Goal: Find contact information: Find contact information

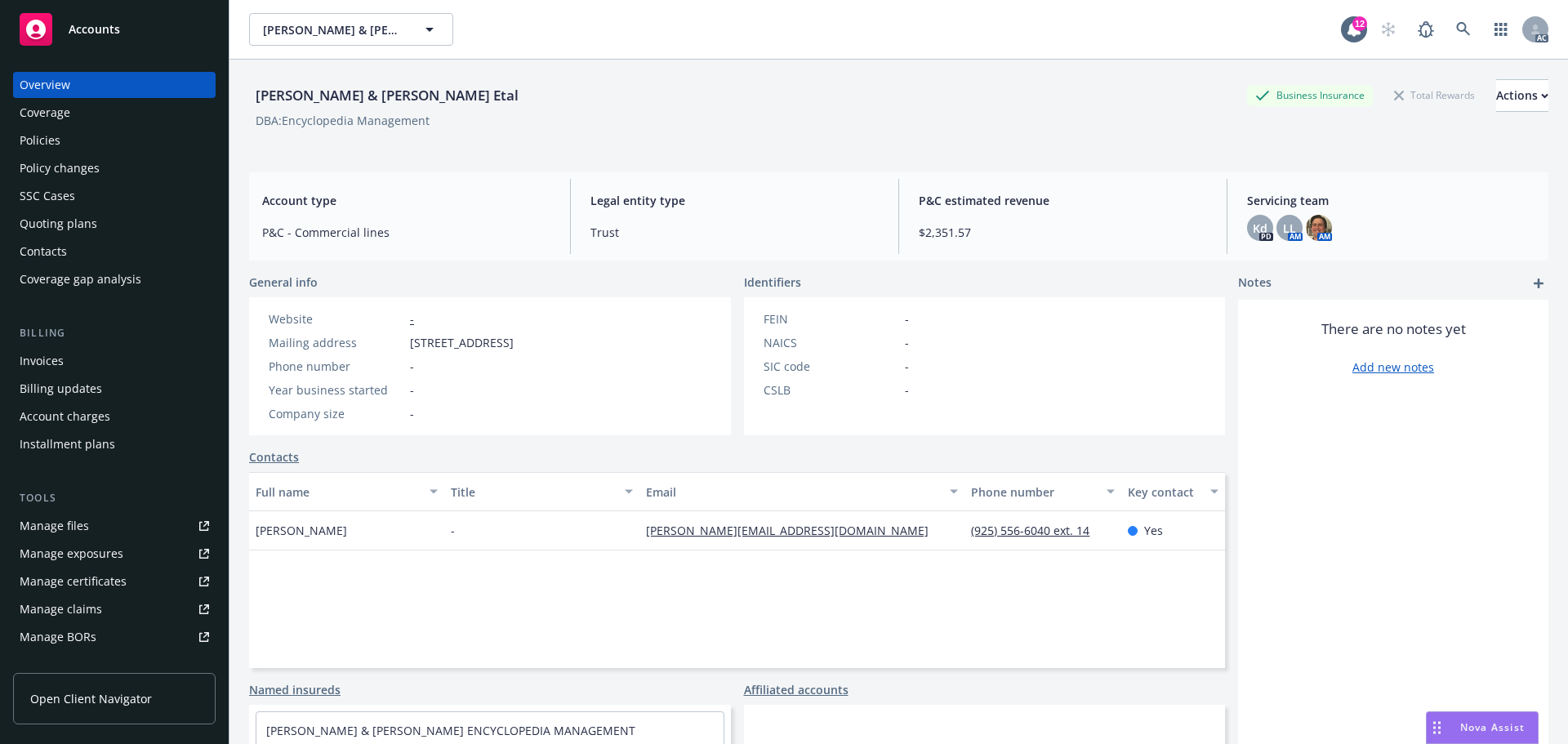
click at [104, 147] on div "Policies" at bounding box center [115, 140] width 190 height 26
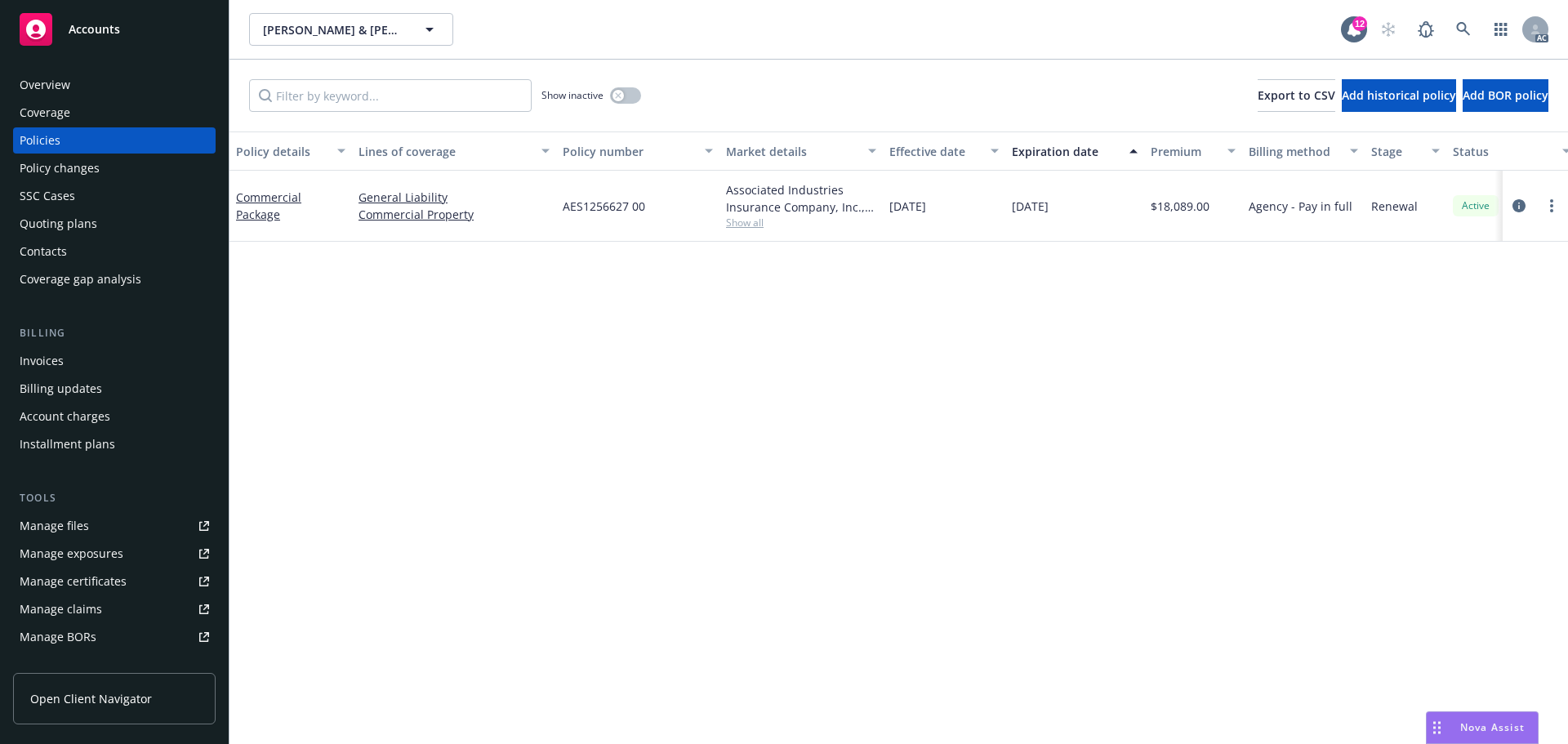
click at [64, 81] on div "Overview" at bounding box center [45, 85] width 50 height 26
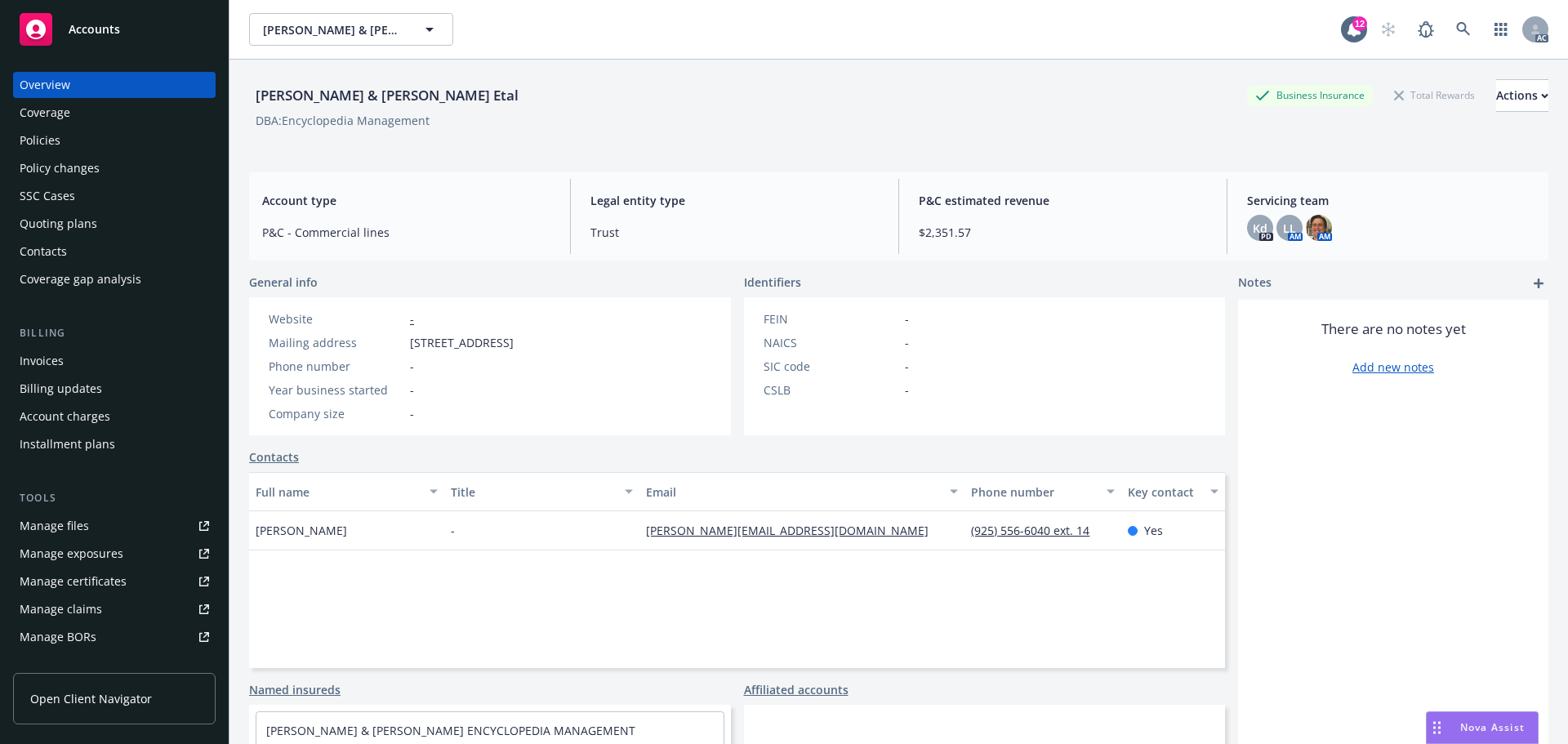
click at [51, 177] on div "Policy changes" at bounding box center [60, 168] width 80 height 26
click at [34, 217] on div "Quoting plans" at bounding box center [58, 224] width 77 height 26
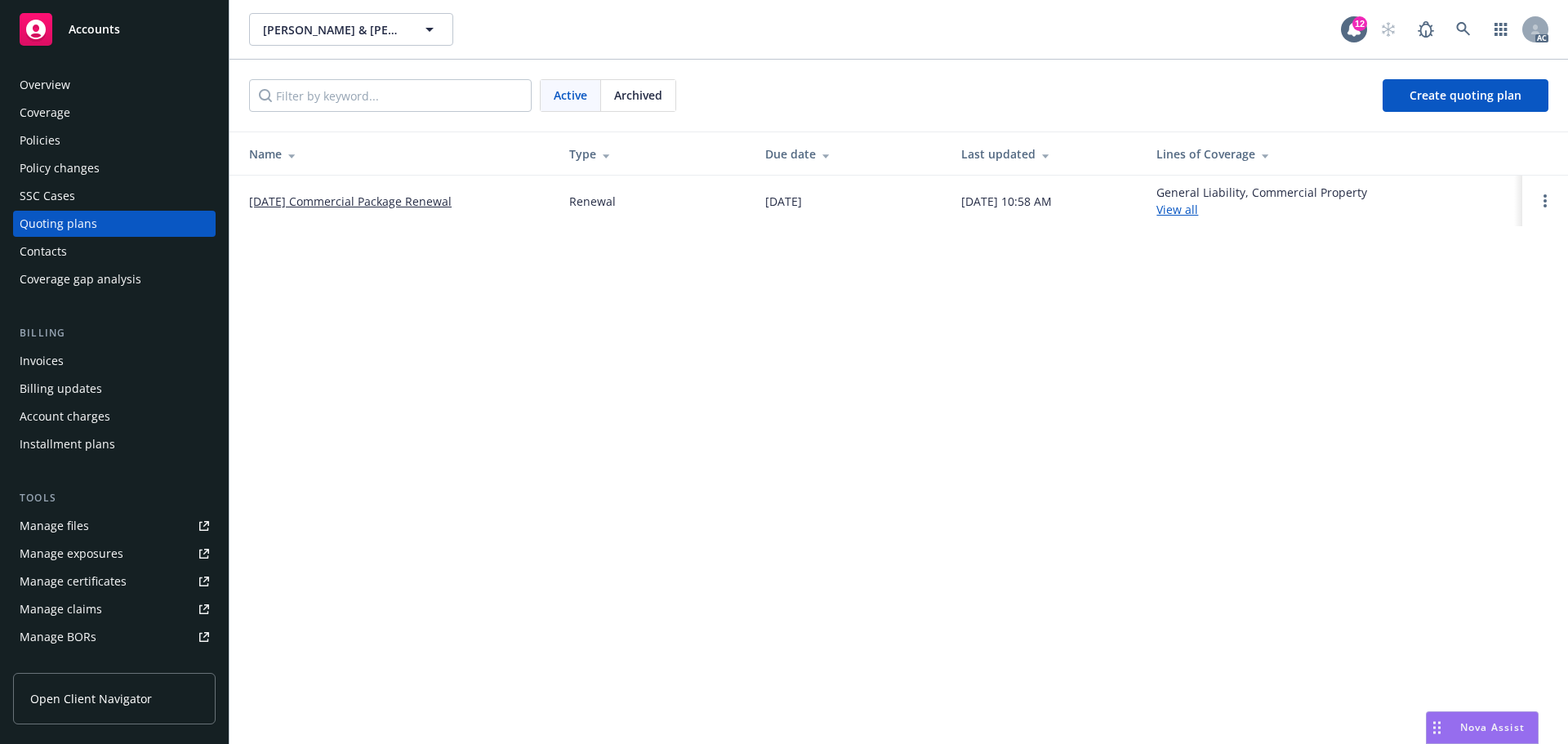
click at [405, 206] on link "10/30/25 Commercial Package Renewal" at bounding box center [350, 202] width 203 height 17
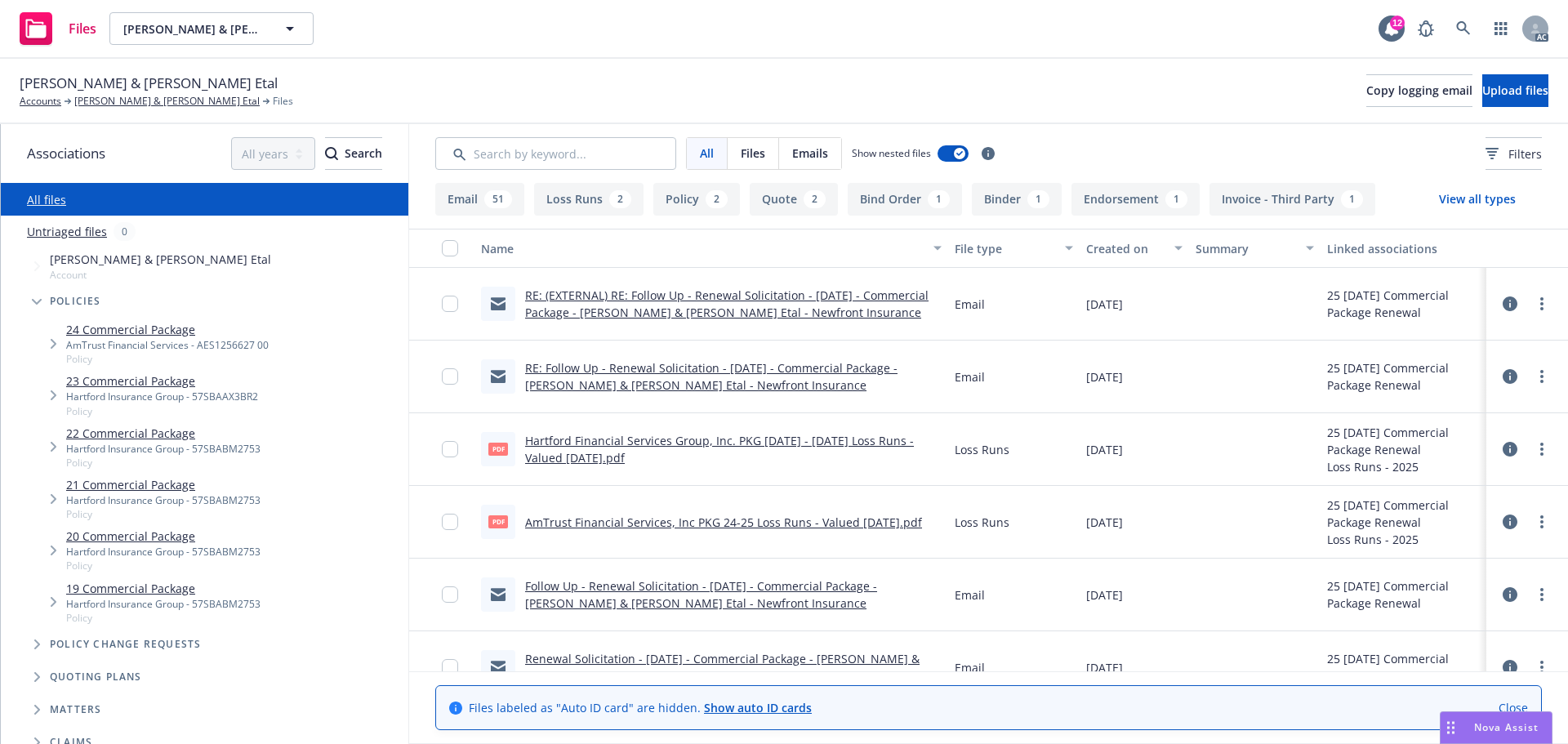
click at [557, 136] on div "All Files Emails Show nested files Filters" at bounding box center [988, 154] width 1159 height 59
click at [493, 144] on input "Search by keyword..." at bounding box center [555, 154] width 241 height 33
type input "app"
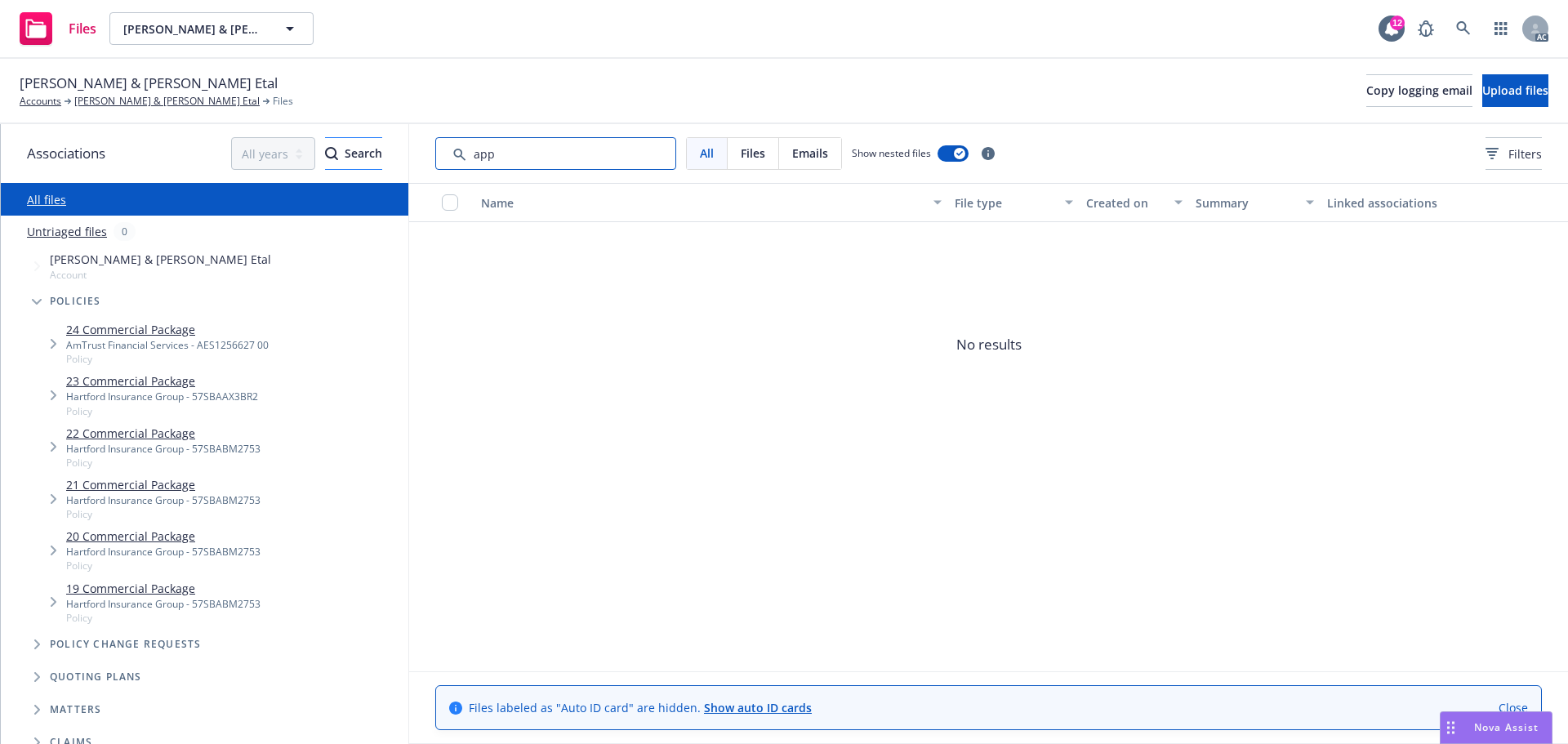
drag, startPoint x: 530, startPoint y: 164, endPoint x: 363, endPoint y: 159, distance: 167.1
click at [363, 159] on div "Associations All years 2027 2026 2025 2024 2023 2022 2021 2020 2019 2018 2017 2…" at bounding box center [784, 434] width 1567 height 620
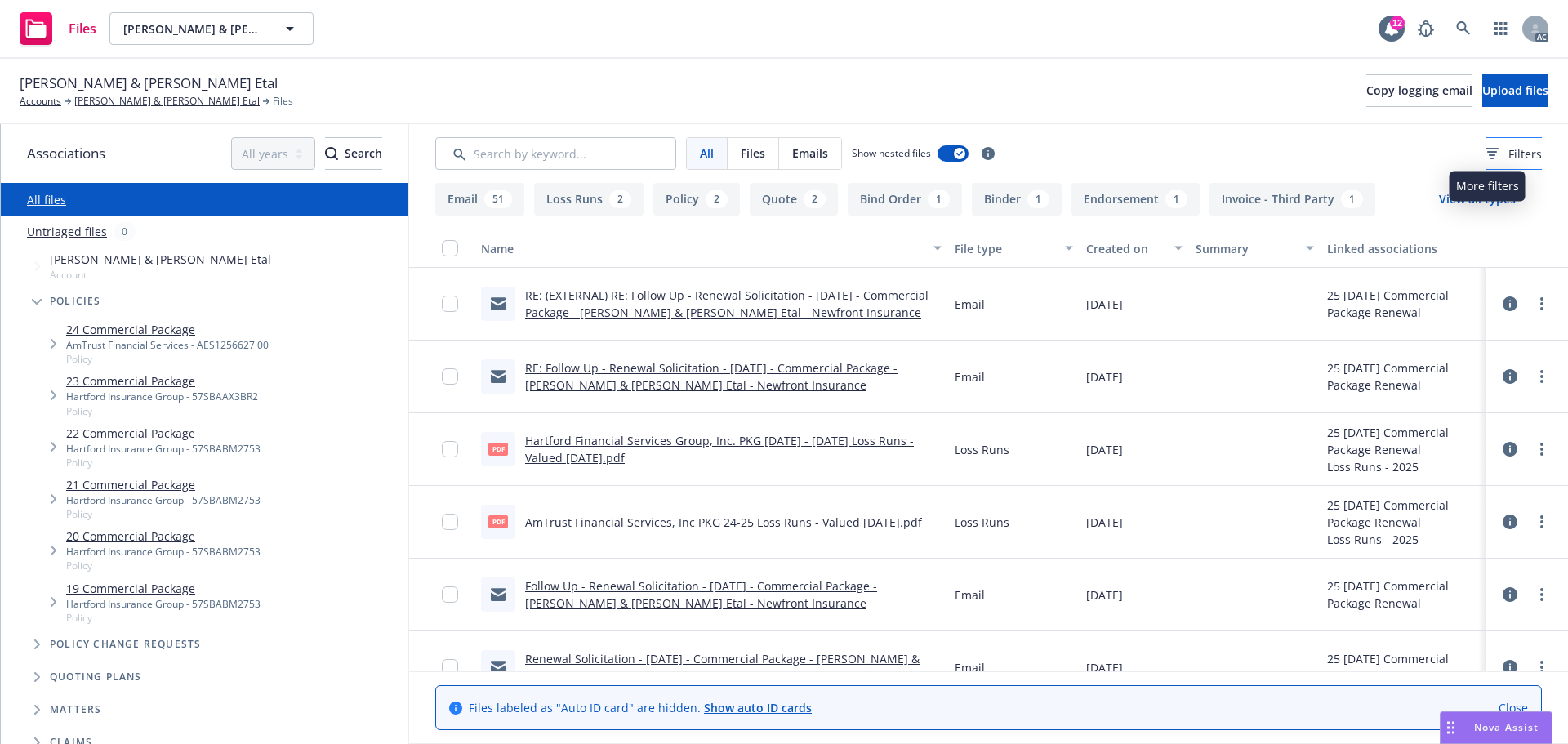
click at [1509, 150] on span "Filters" at bounding box center [1525, 154] width 33 height 17
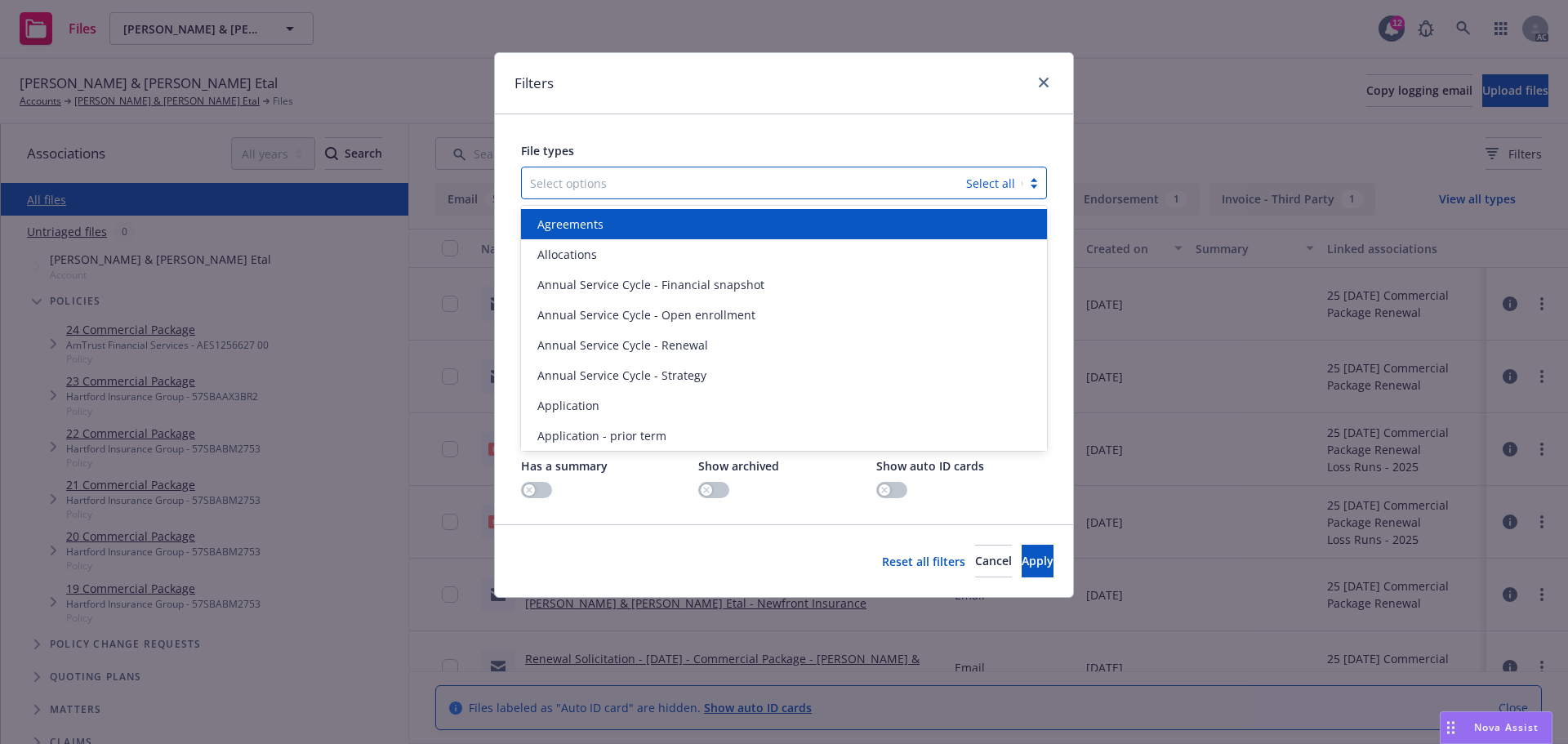
click at [690, 171] on div "Select options" at bounding box center [744, 183] width 445 height 26
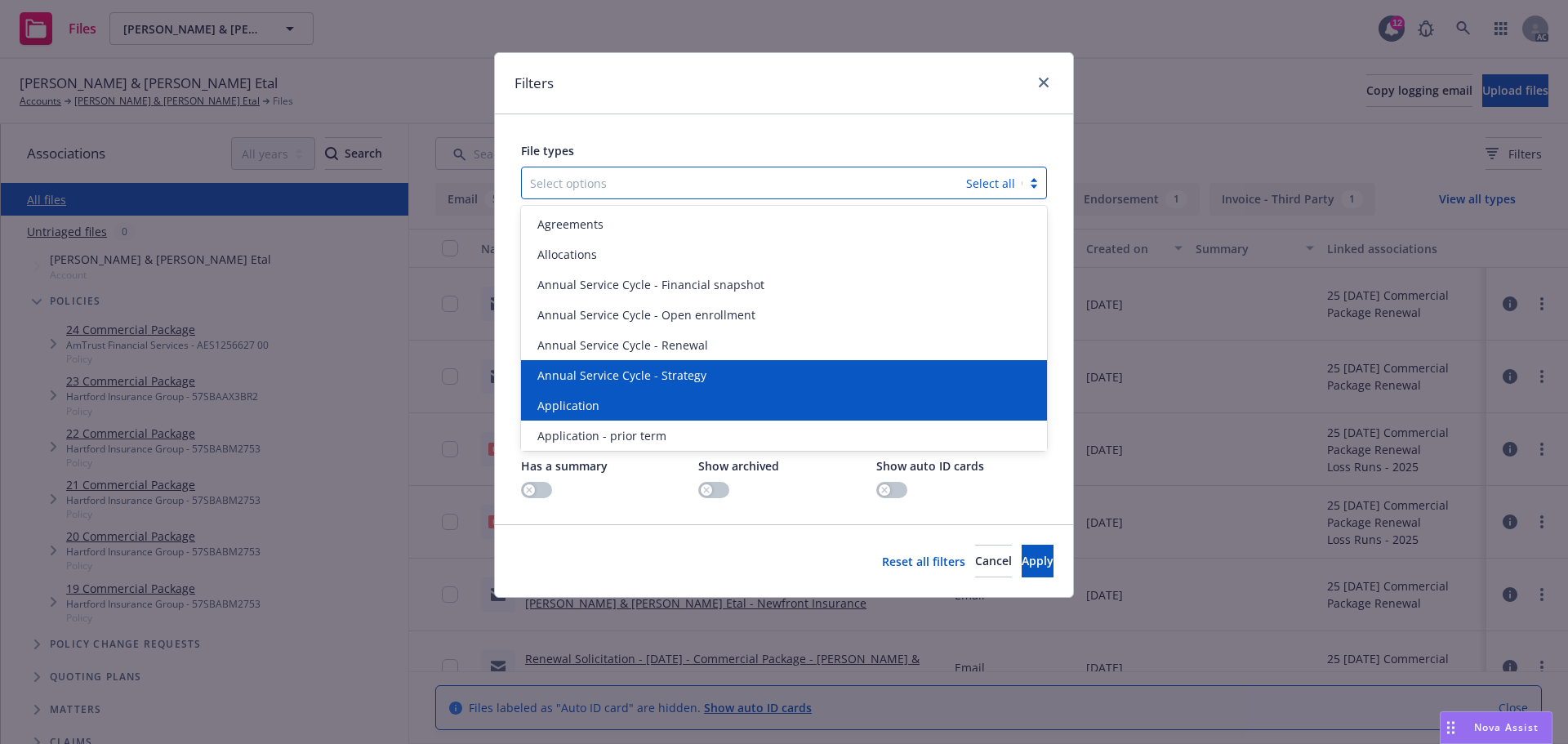
click at [592, 394] on div "Application" at bounding box center [784, 406] width 526 height 30
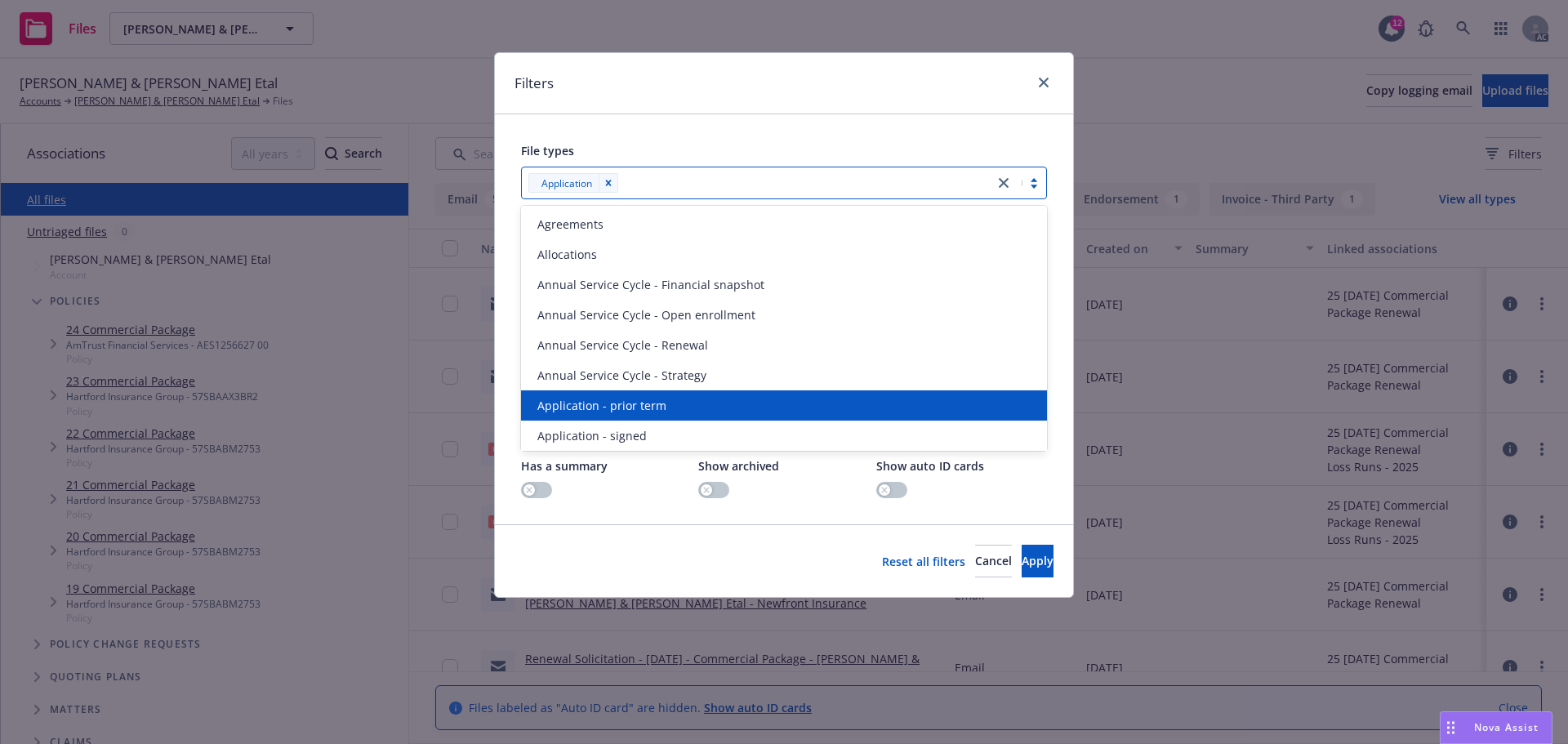
click at [592, 394] on div "Application - prior term" at bounding box center [784, 406] width 526 height 30
click at [592, 394] on div "Application - signed" at bounding box center [784, 406] width 526 height 30
click at [592, 394] on div "Application - unsigned" at bounding box center [784, 406] width 526 height 30
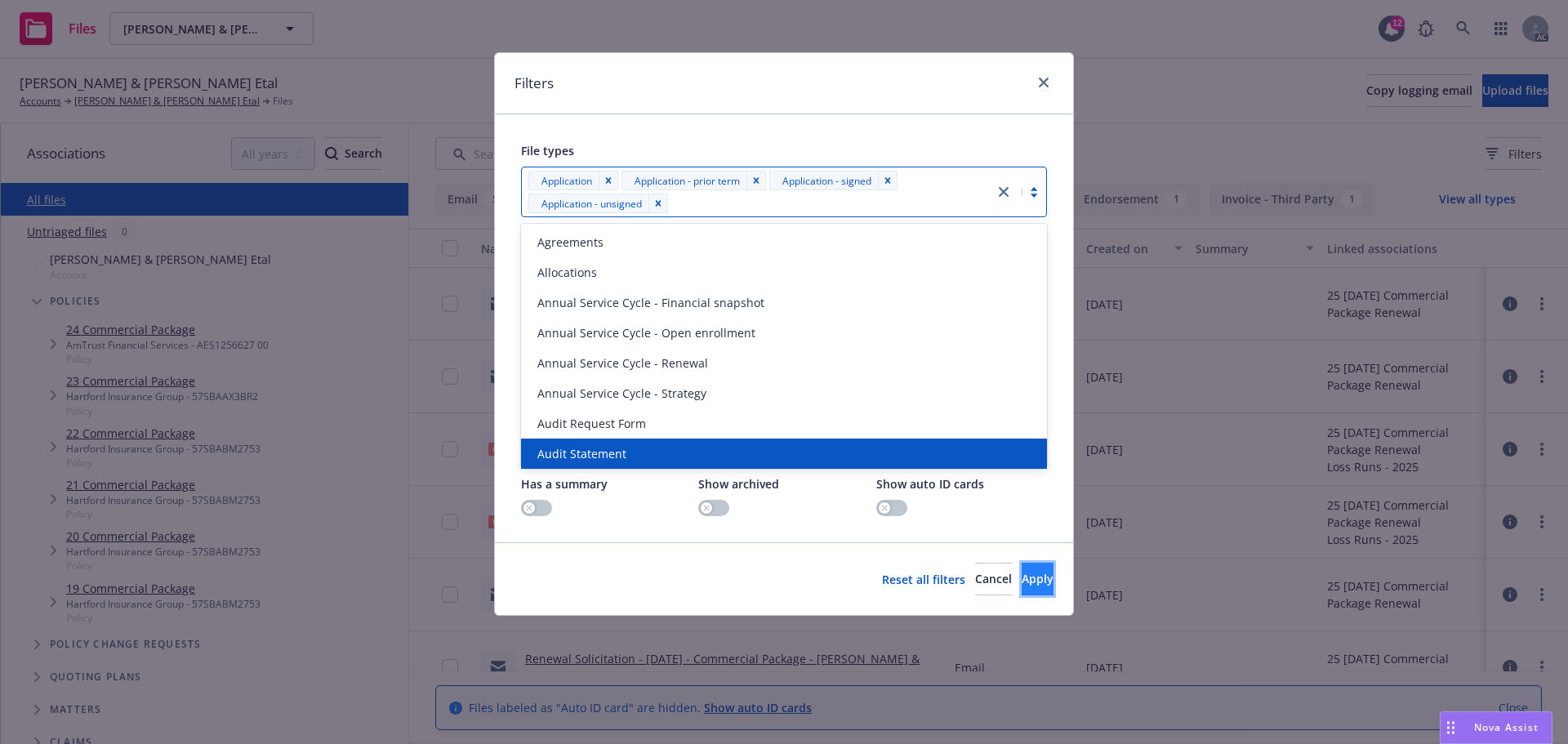
click at [1022, 570] on button "Apply" at bounding box center [1037, 580] width 32 height 33
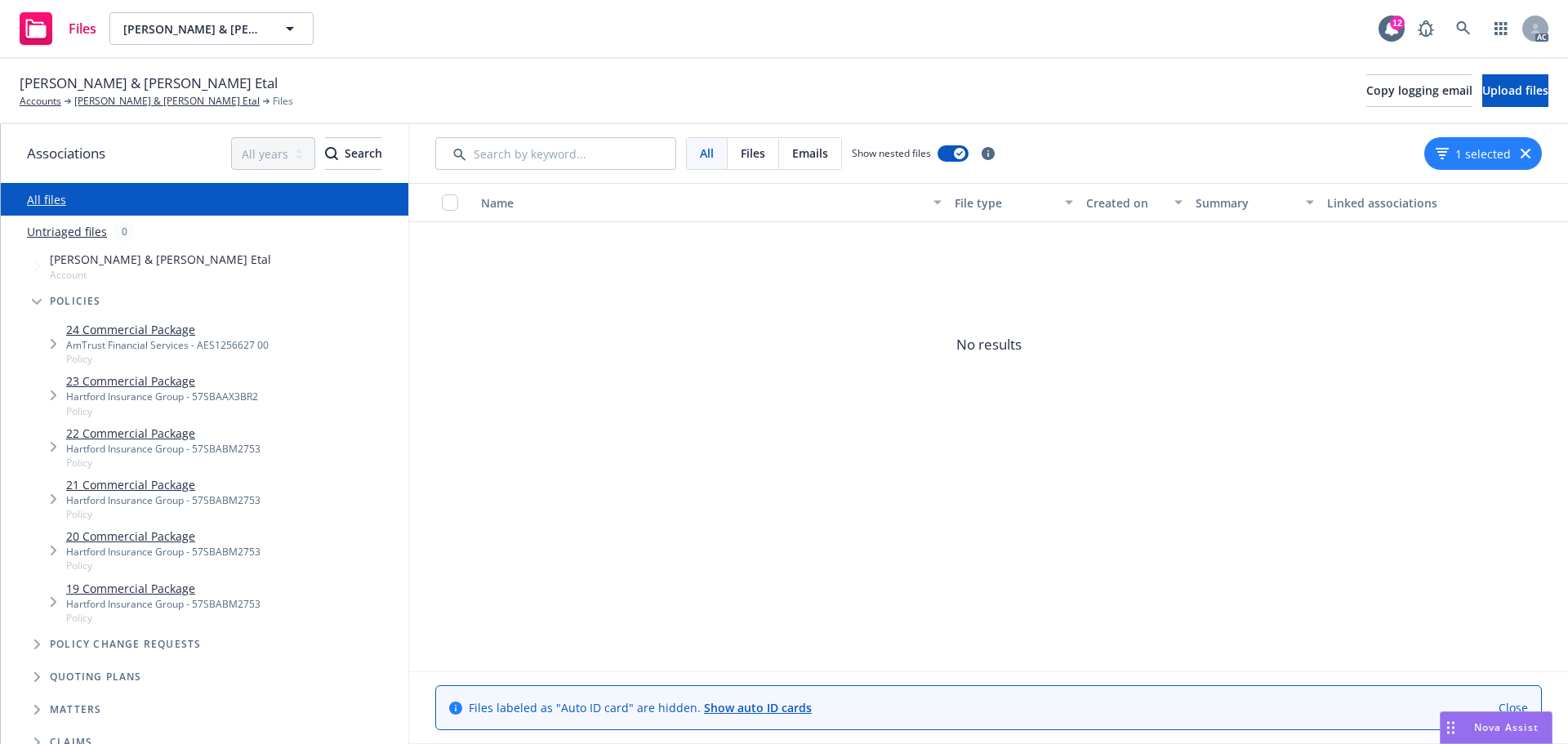
click at [1526, 159] on div "1 selected" at bounding box center [1483, 154] width 117 height 33
click at [1524, 153] on icon "button" at bounding box center [1525, 153] width 10 height 10
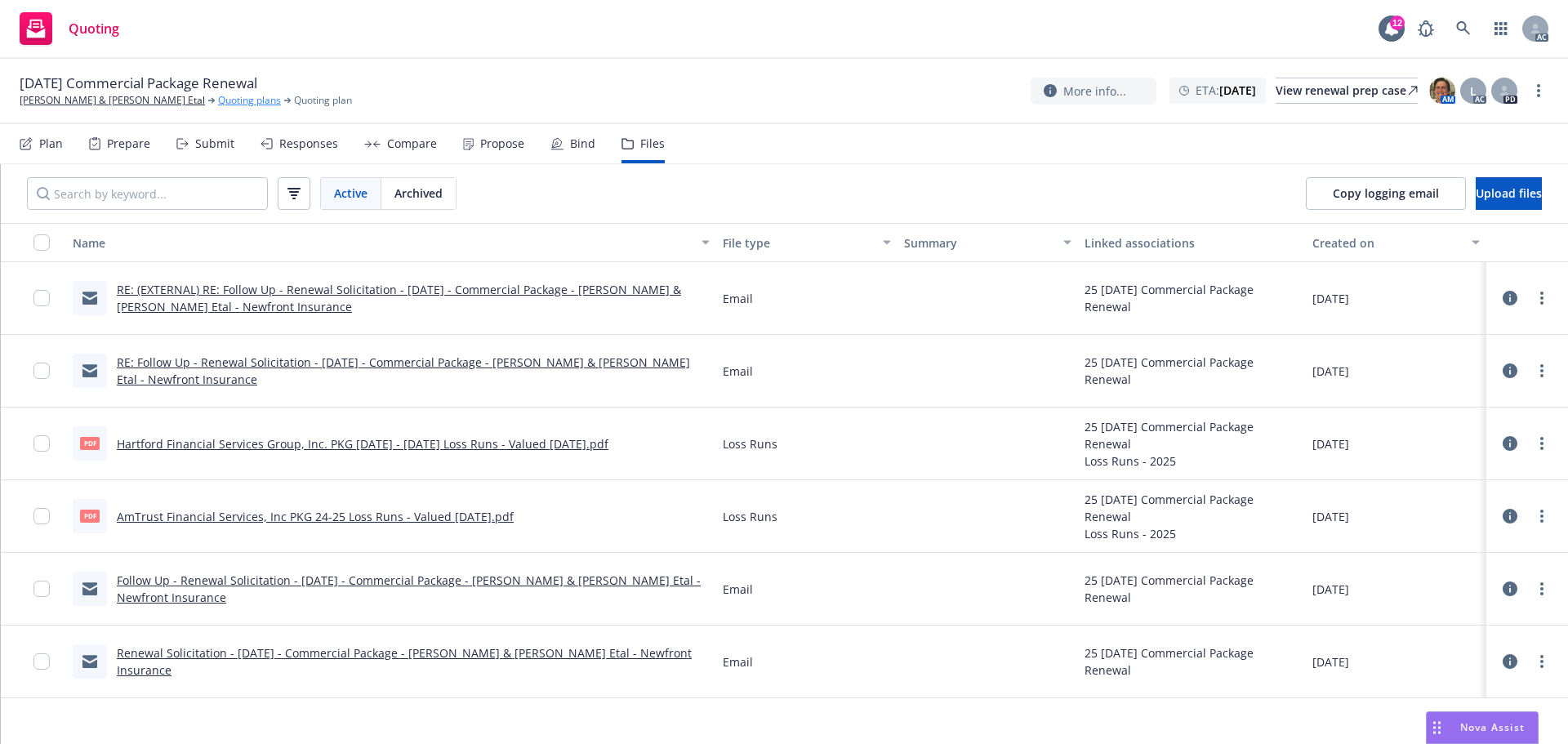
click at [218, 100] on link "Quoting plans" at bounding box center [250, 100] width 63 height 15
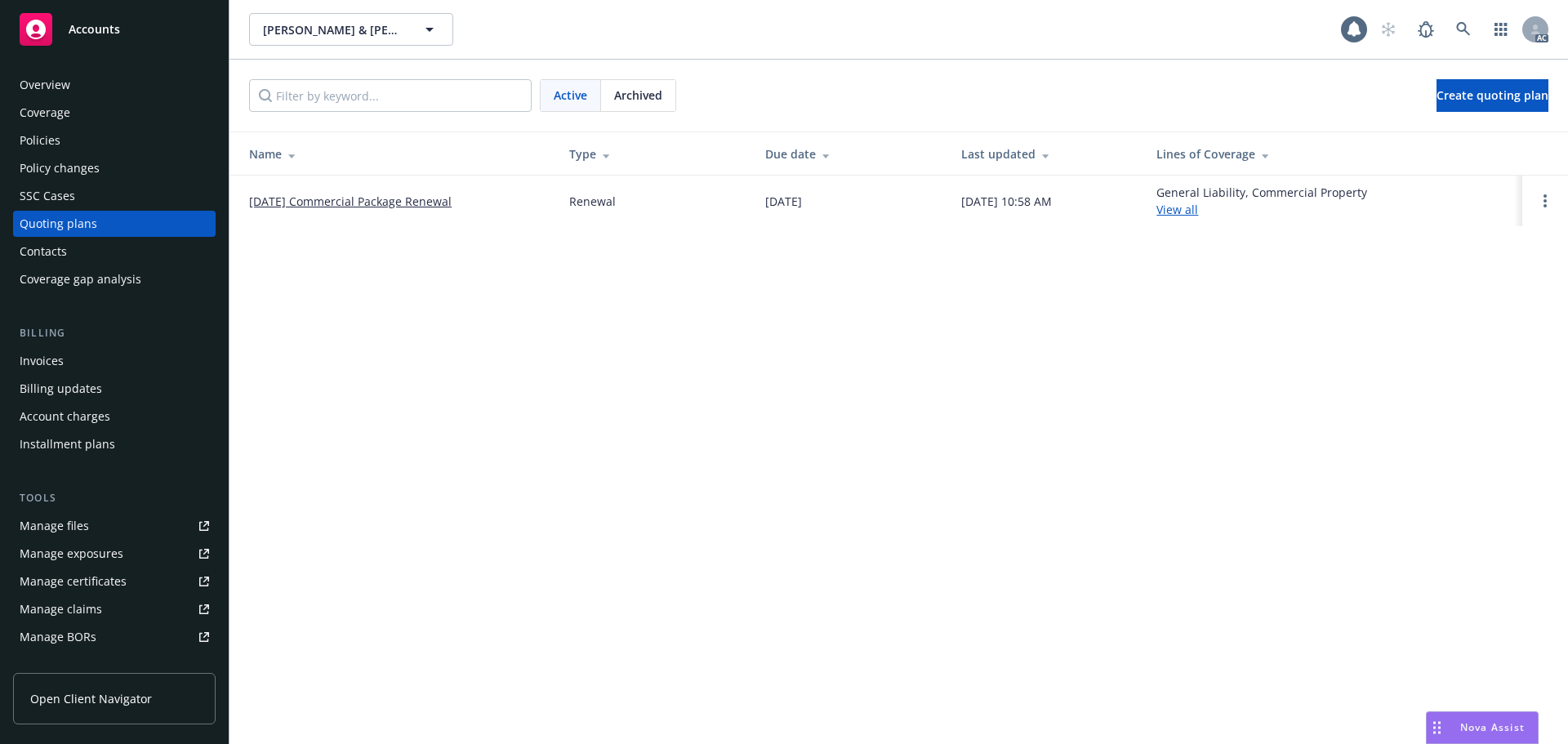
click at [645, 104] on div "Archived" at bounding box center [638, 96] width 74 height 31
click at [395, 205] on link "[DATE] Commercial Package Renewal" at bounding box center [350, 202] width 203 height 17
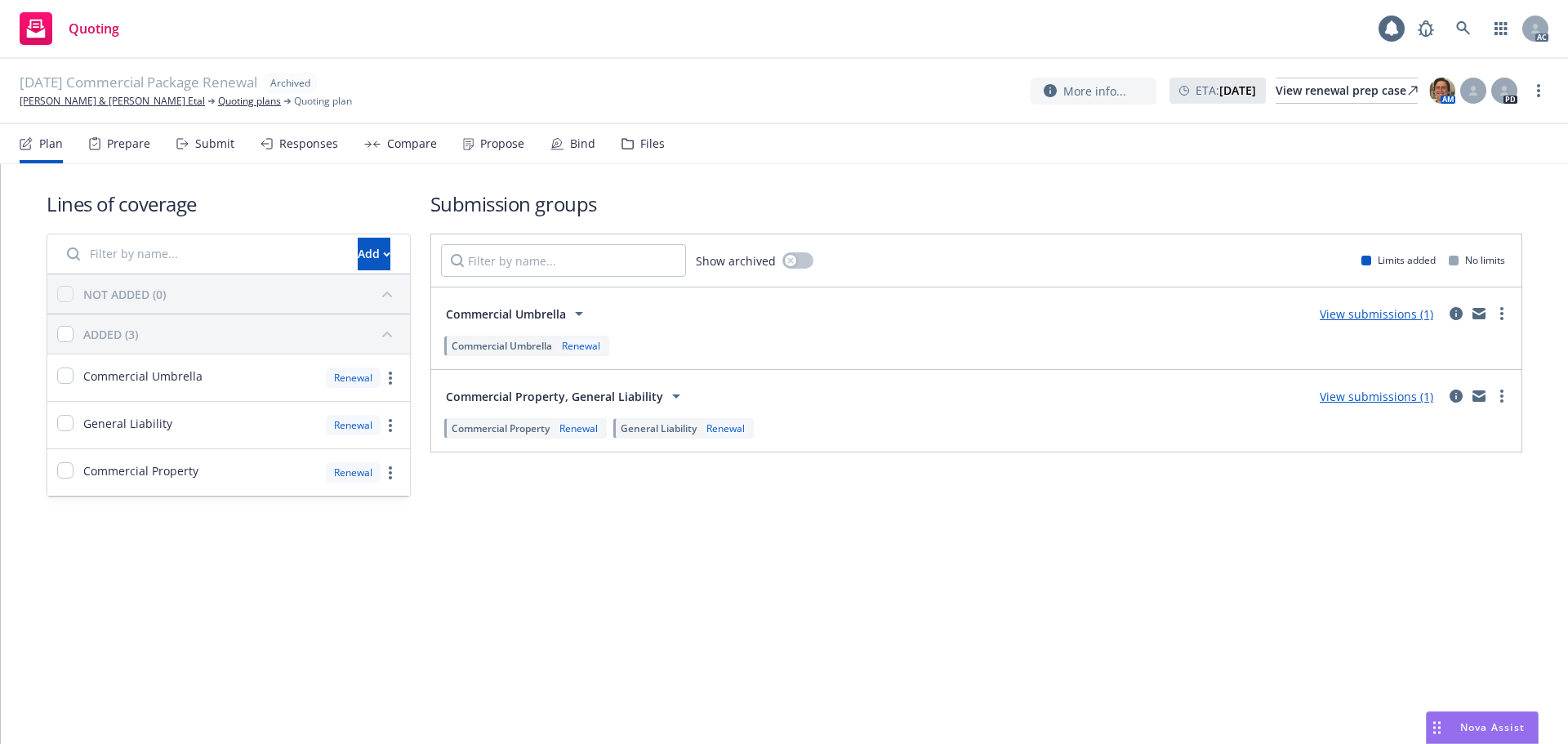
click at [642, 154] on div "Files" at bounding box center [643, 144] width 44 height 39
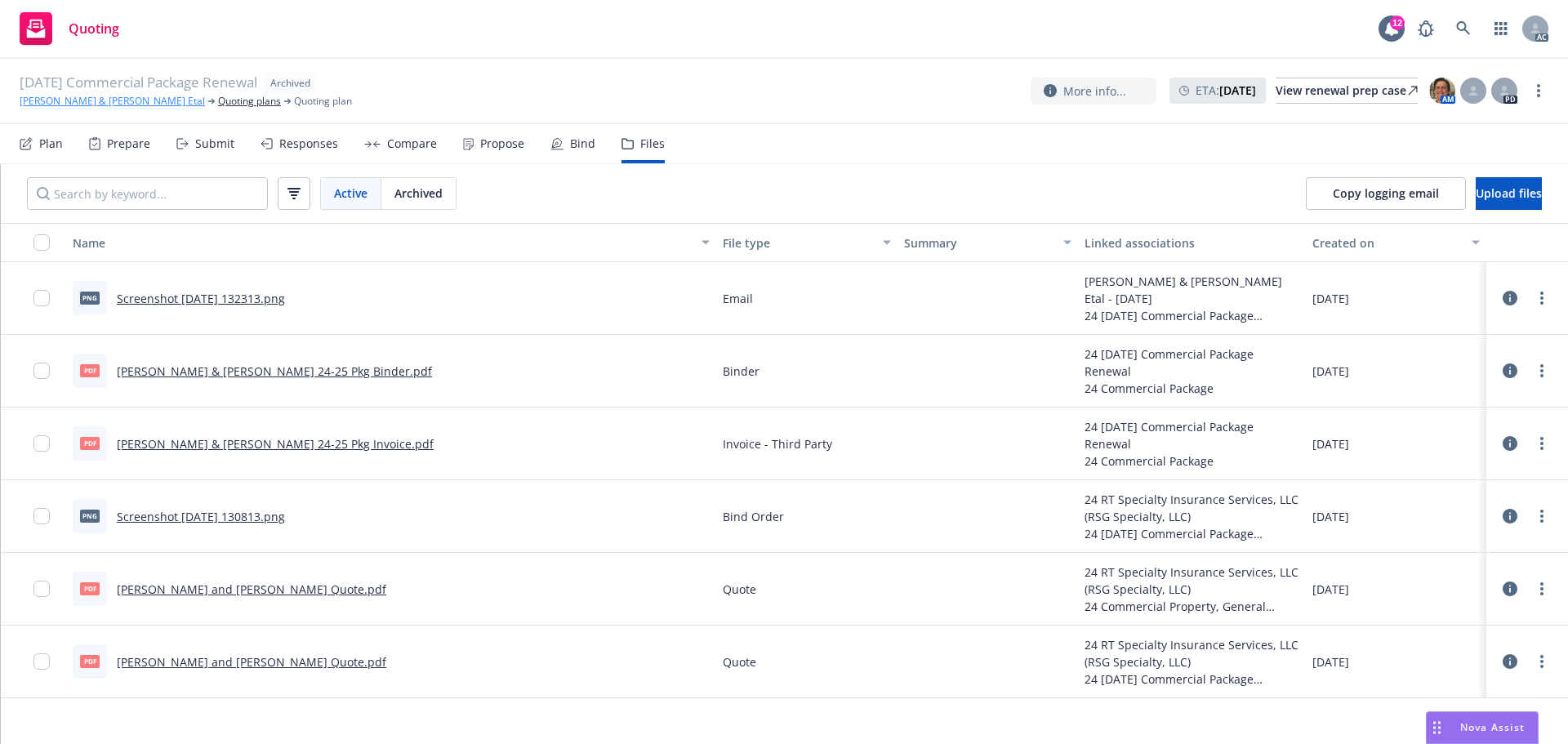
click at [128, 108] on link "[PERSON_NAME] & [PERSON_NAME] Etal" at bounding box center [112, 101] width 185 height 15
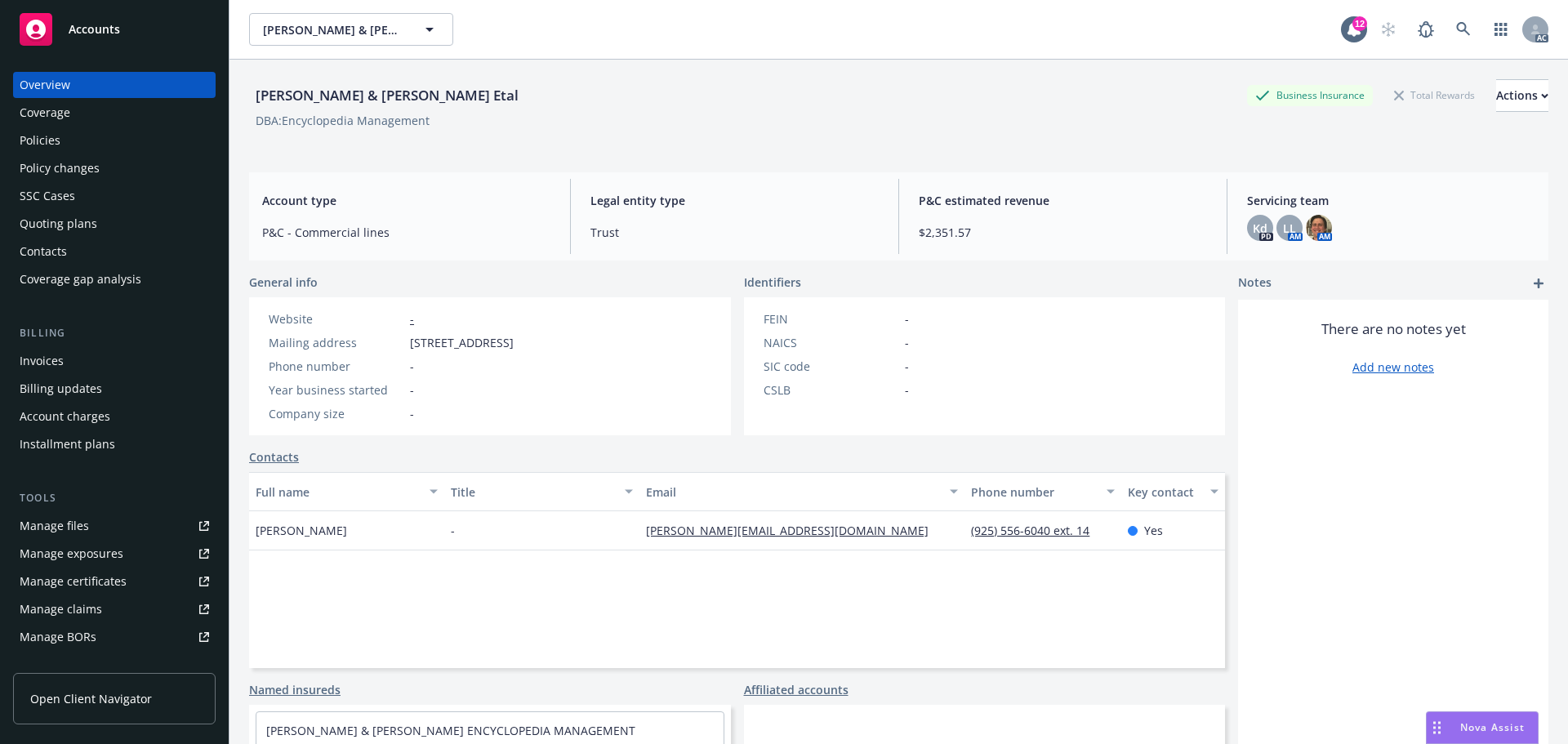
scroll to position [292, 0]
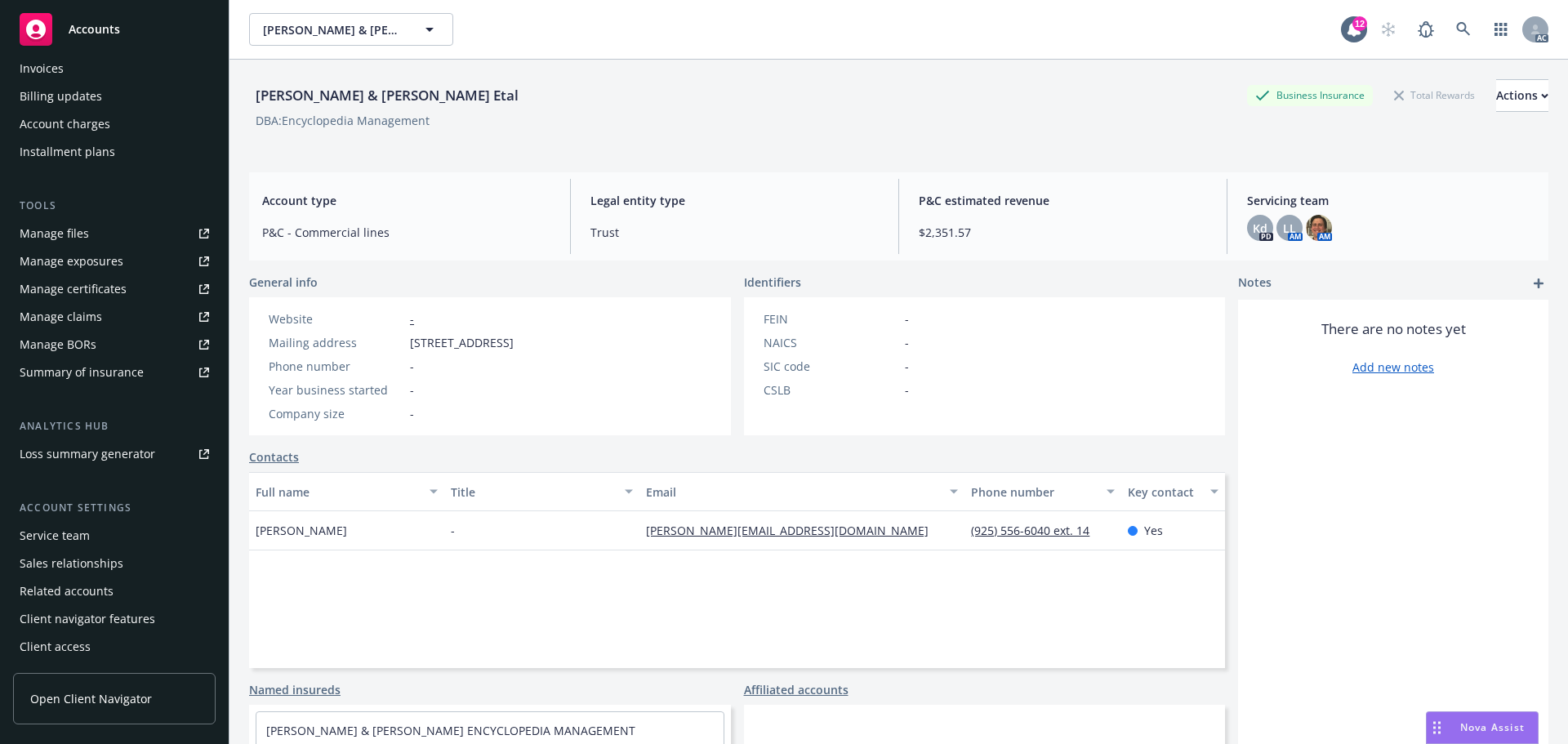
drag, startPoint x: 84, startPoint y: 526, endPoint x: 91, endPoint y: 516, distance: 12.2
click at [84, 526] on div "Service team" at bounding box center [55, 536] width 70 height 26
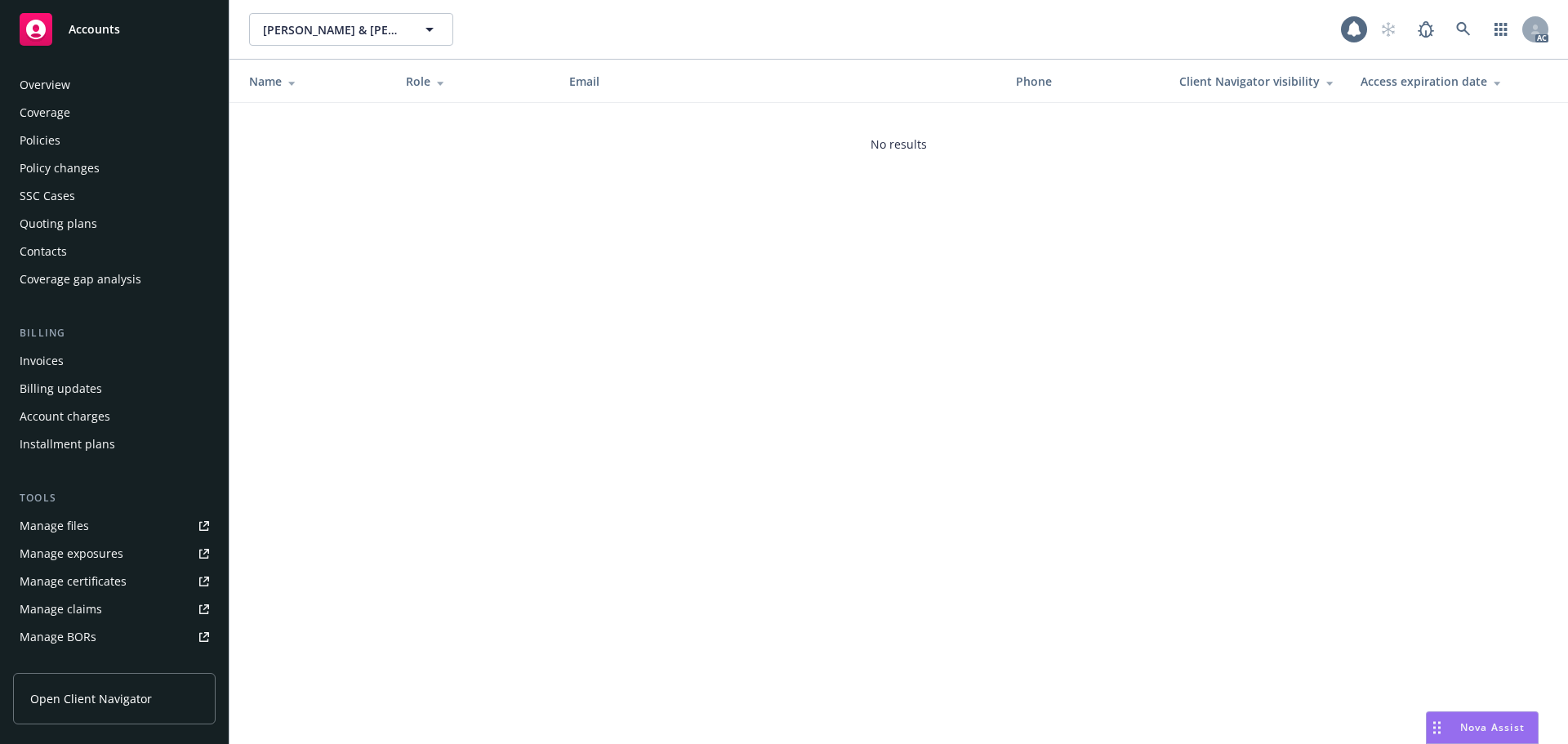
scroll to position [292, 0]
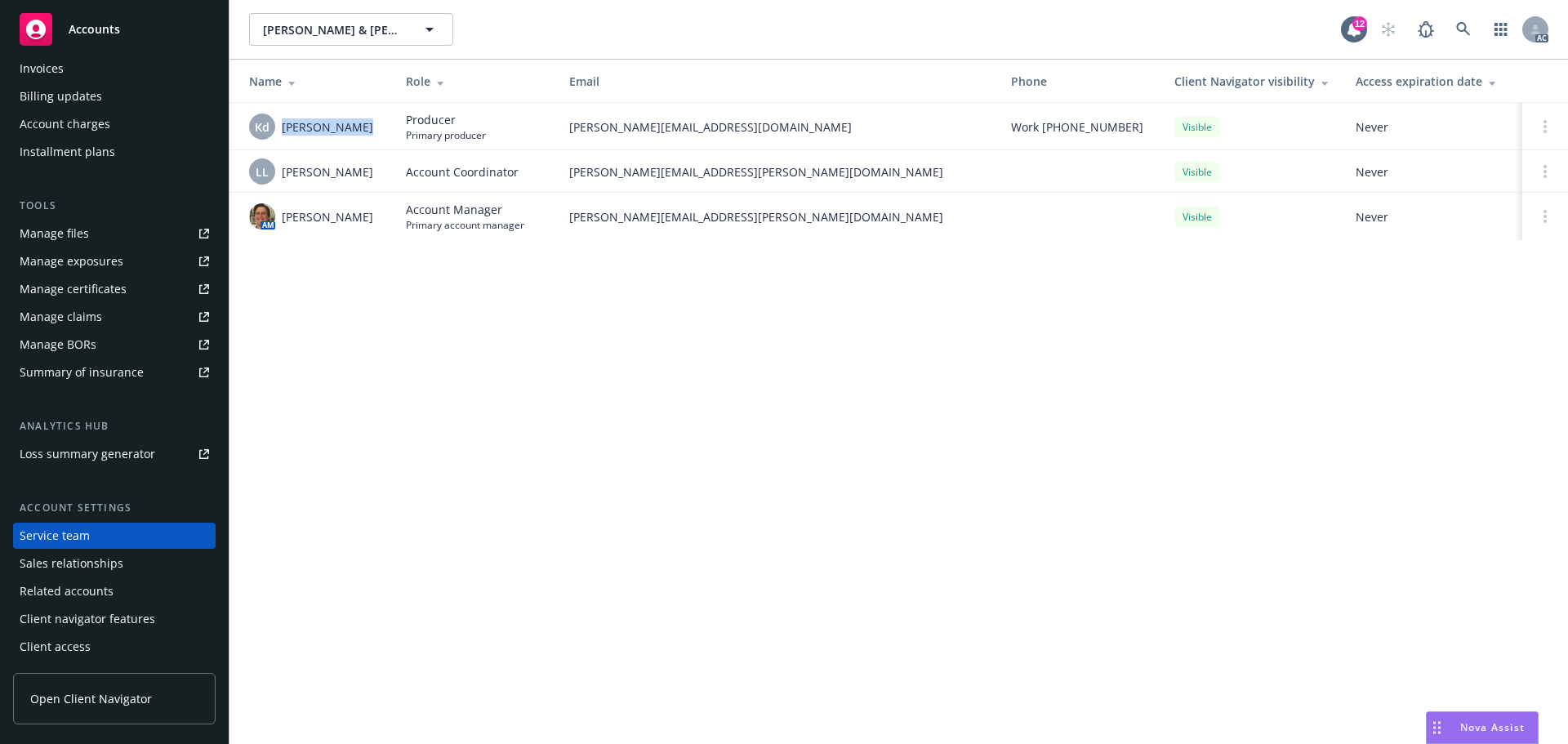
drag, startPoint x: 356, startPoint y: 127, endPoint x: 282, endPoint y: 131, distance: 74.1
click at [282, 131] on div "Kd Kurt de Grosz" at bounding box center [314, 126] width 131 height 26
copy span "Kurt de Grosz"
click at [1035, 586] on div "Douglas & David Bagnani Etal Douglas & David Bagnani Etal 12 AC Name Role Email…" at bounding box center [899, 372] width 1338 height 744
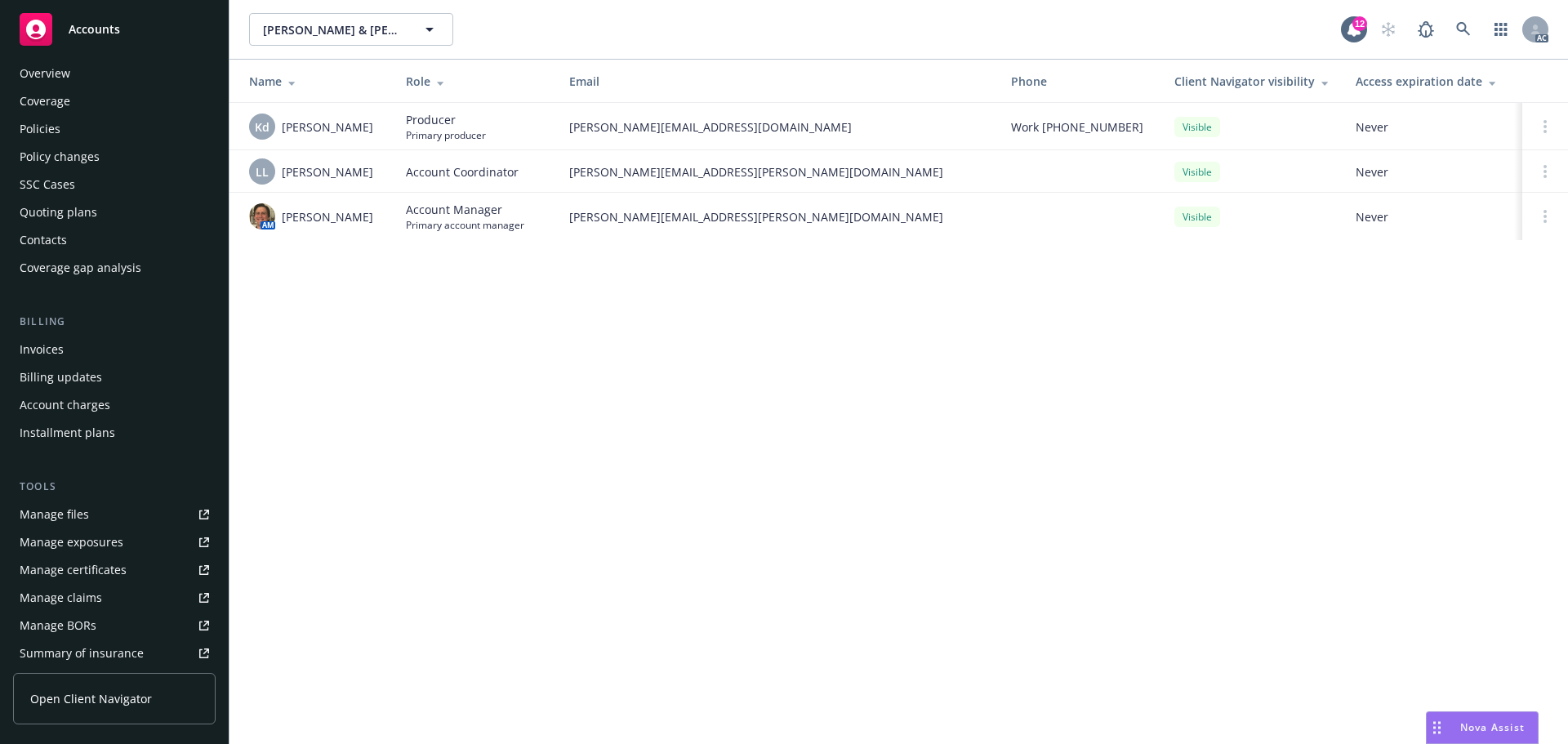
scroll to position [0, 0]
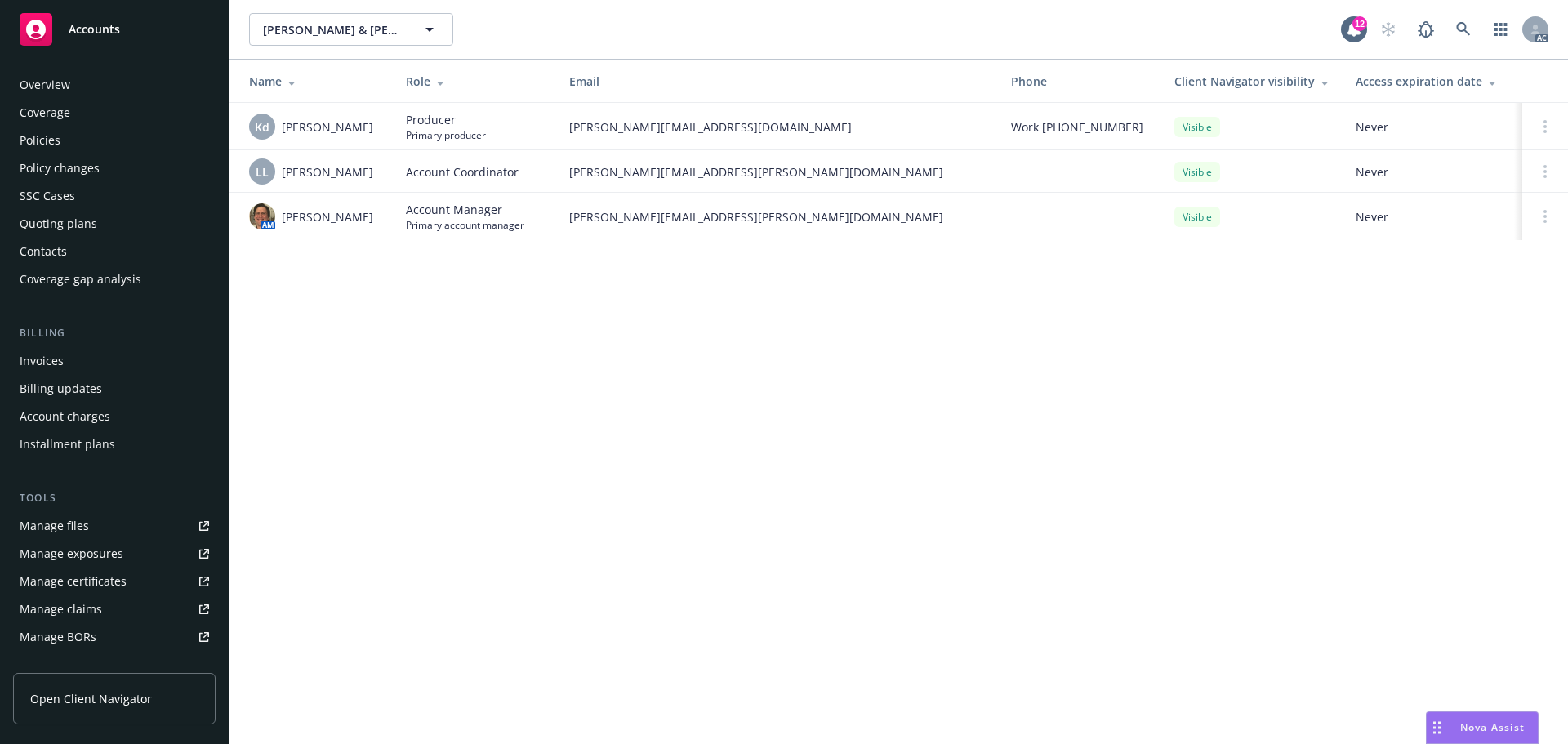
click at [43, 70] on div "Overview Coverage Policies Policy changes SSC Cases Quoting plans Contacts Cove…" at bounding box center [114, 398] width 229 height 692
click at [43, 74] on div "Overview" at bounding box center [45, 85] width 50 height 26
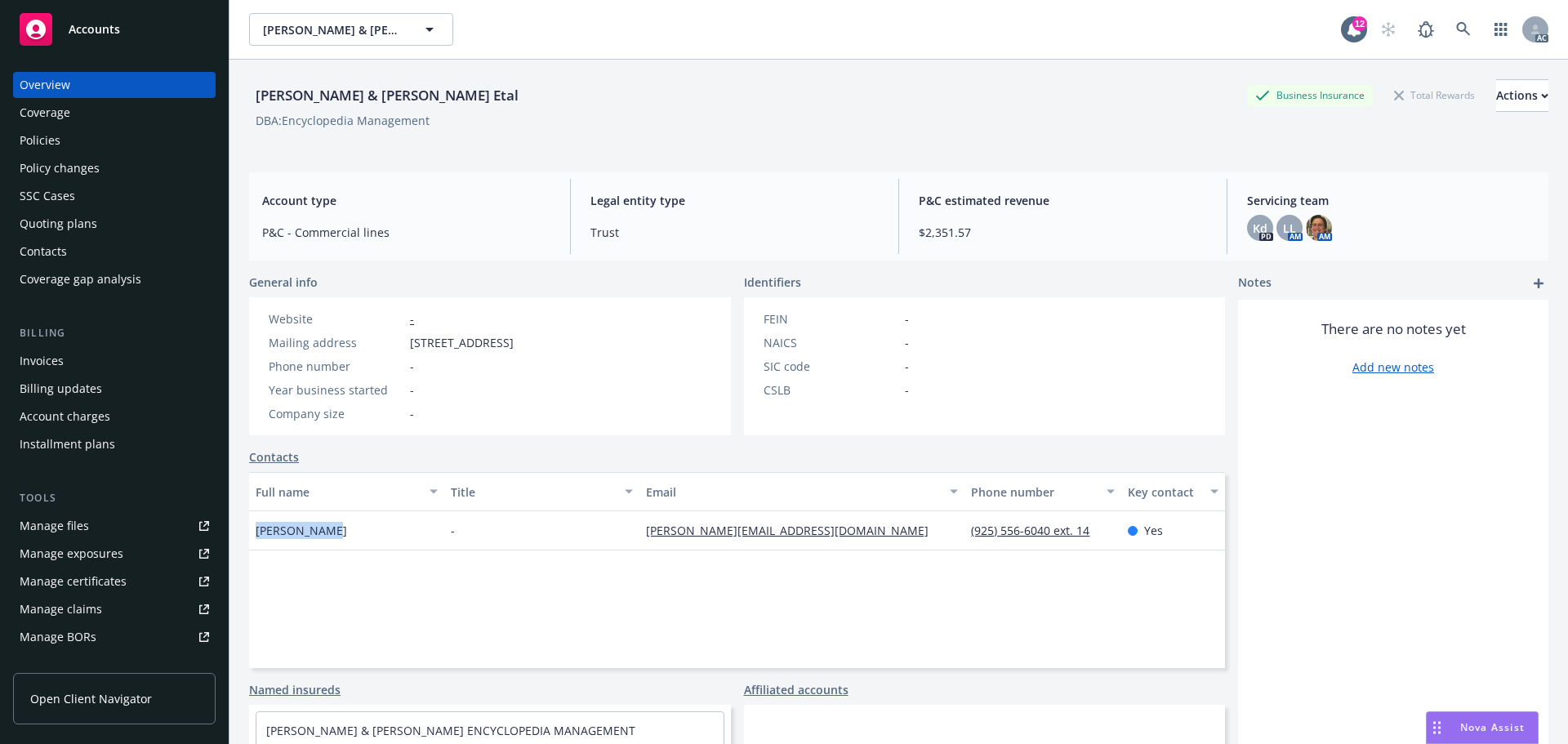
drag, startPoint x: 361, startPoint y: 535, endPoint x: 237, endPoint y: 537, distance: 124.0
click at [237, 537] on div "Douglas & David Bagnani Etal Business Insurance Total Rewards Actions DBA: Ency…" at bounding box center [899, 432] width 1338 height 744
copy span "Doug Bagnani"
click at [351, 561] on div "Full name Title Email Phone number Key contact Doug Bagnani - doug@dbsinc.biz (…" at bounding box center [737, 570] width 976 height 196
drag, startPoint x: 361, startPoint y: 543, endPoint x: 252, endPoint y: 546, distance: 109.0
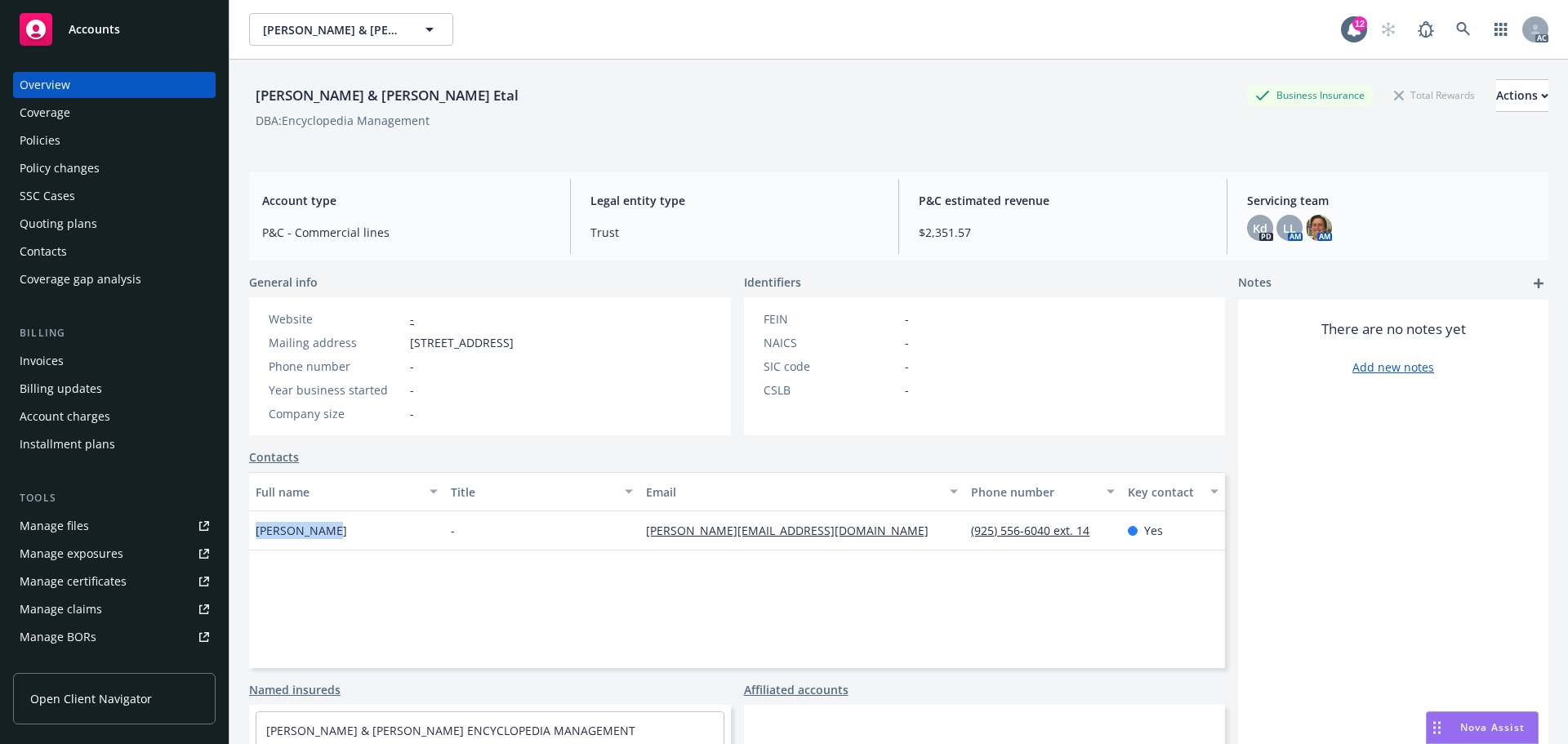
click at [252, 546] on div "Doug Bagnani" at bounding box center [346, 531] width 195 height 39
copy span "Doug Bagnani"
drag, startPoint x: 948, startPoint y: 535, endPoint x: 1126, endPoint y: 535, distance: 178.0
click at [1126, 535] on div "Doug Bagnani - doug@dbsinc.biz (925) 556-6040 ext. 14 Yes" at bounding box center [737, 531] width 976 height 39
copy div "(925) 556-6040 ext. 14"
